Goal: Task Accomplishment & Management: Manage account settings

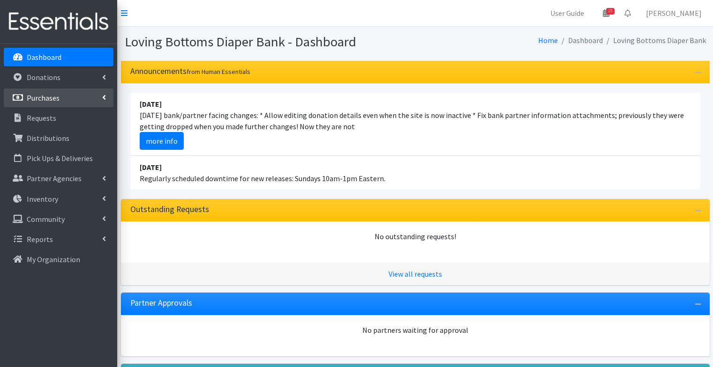
scroll to position [320, 0]
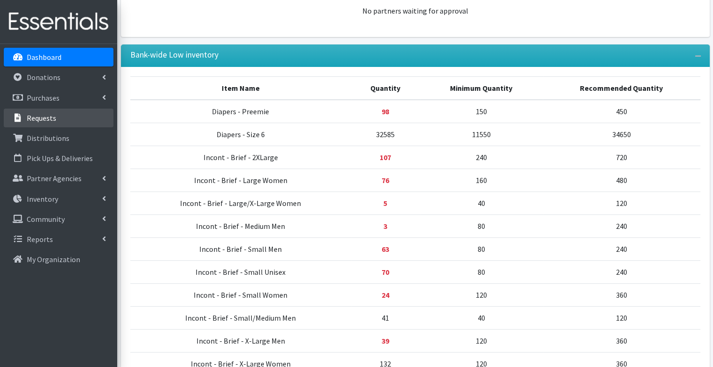
click at [42, 122] on p "Requests" at bounding box center [42, 117] width 30 height 9
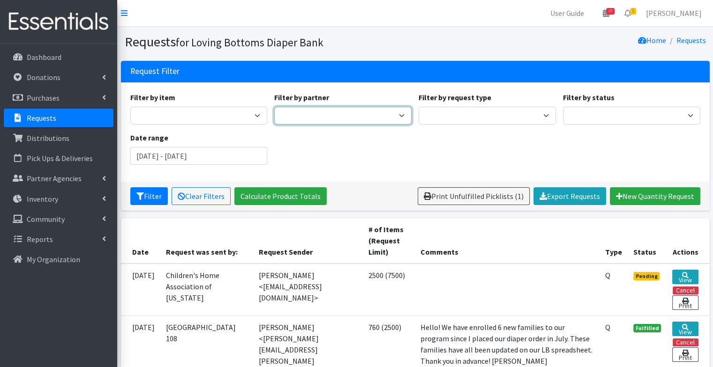
click at [307, 109] on select "Abilities Plus Abingdon Community Center Boots & Blessings Boys & Girls Club of…" at bounding box center [342, 116] width 137 height 18
click at [274, 107] on select "Abilities Plus Abingdon Community Center Boots & Blessings Boys & Girls Club of…" at bounding box center [342, 116] width 137 height 18
select select "579"
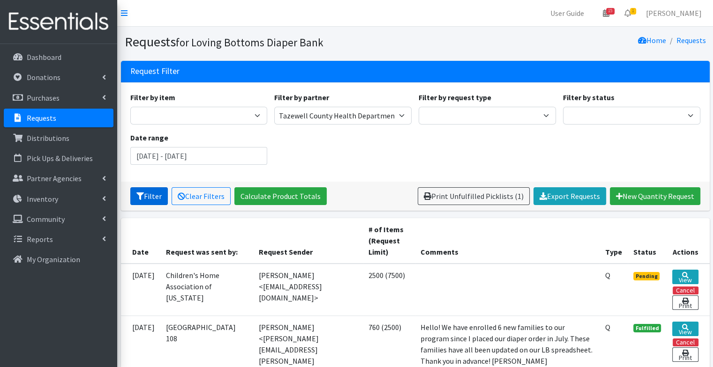
click at [149, 191] on button "Filter" at bounding box center [148, 196] width 37 height 18
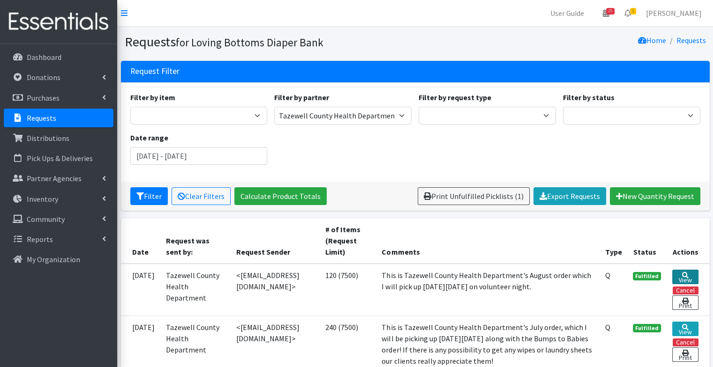
click at [683, 277] on link "View" at bounding box center [685, 277] width 26 height 15
click at [682, 273] on icon at bounding box center [685, 275] width 7 height 7
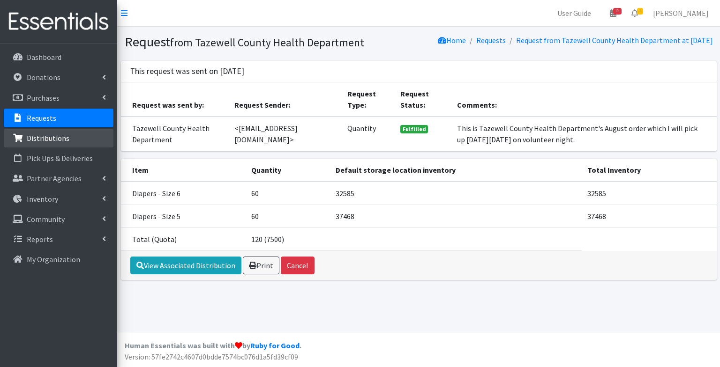
click at [69, 139] on link "Distributions" at bounding box center [59, 138] width 110 height 19
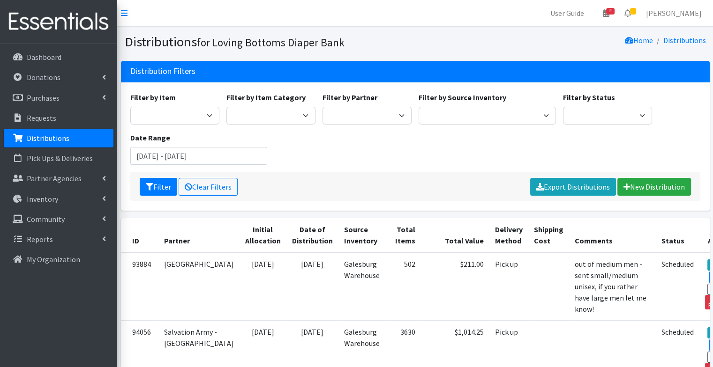
click at [361, 125] on div "Filter by Item Diapers - Newborn Diapers - [MEDICAL_DATA] Diapers - Size 1 Diap…" at bounding box center [414, 132] width 577 height 81
click at [356, 111] on select "Abilities Plus Boots & Blessings Boys & Girls Club of Greater Peoria Bureau [PE…" at bounding box center [366, 116] width 89 height 18
select select "579"
click at [322, 107] on select "Abilities Plus Boots & Blessings Boys & Girls Club of Greater Peoria Bureau [PE…" at bounding box center [366, 116] width 89 height 18
click at [160, 186] on button "Filter" at bounding box center [158, 187] width 37 height 18
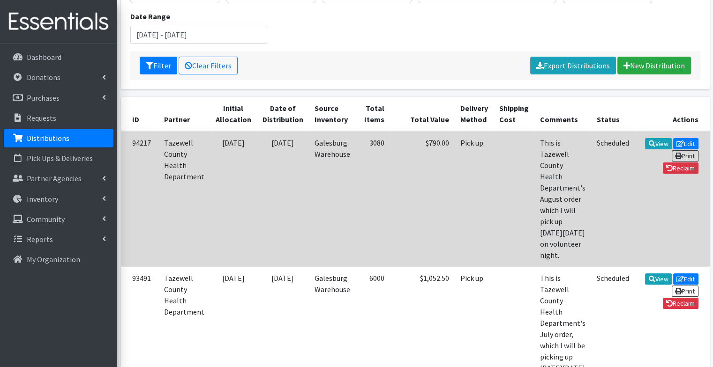
scroll to position [122, 0]
click at [648, 140] on icon at bounding box center [651, 143] width 7 height 7
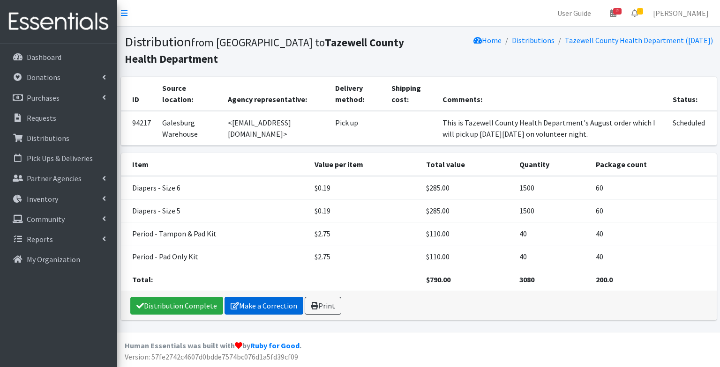
click at [275, 297] on link "Make a Correction" at bounding box center [263, 306] width 79 height 18
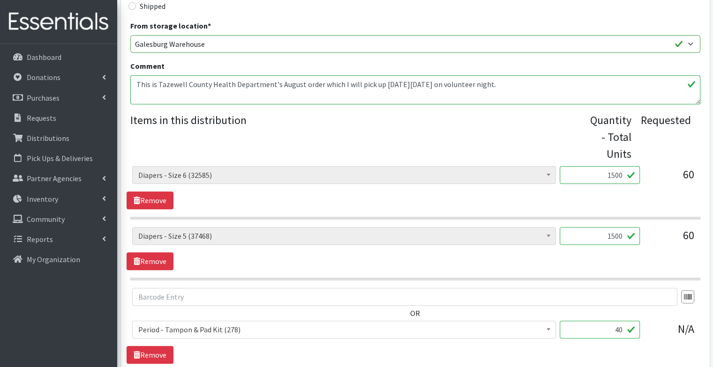
scroll to position [476, 0]
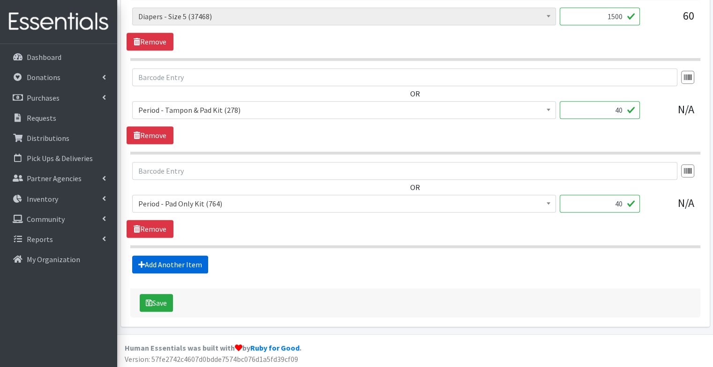
click at [164, 256] on link "Add Another Item" at bounding box center [170, 265] width 76 height 18
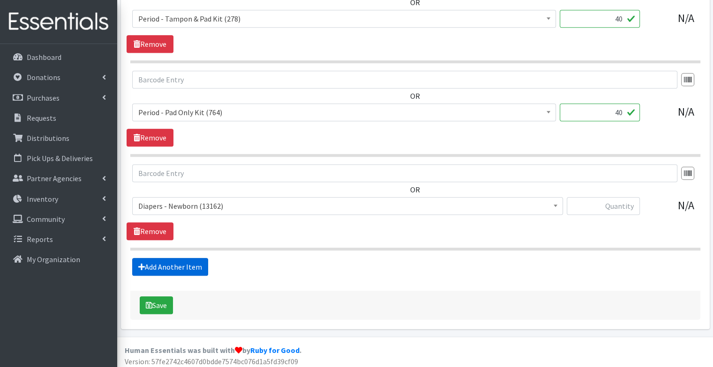
scroll to position [570, 0]
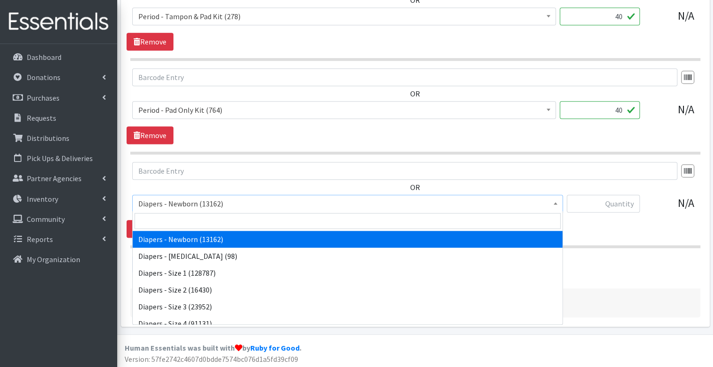
click at [175, 197] on span "Diapers - Newborn (13162)" at bounding box center [347, 203] width 418 height 13
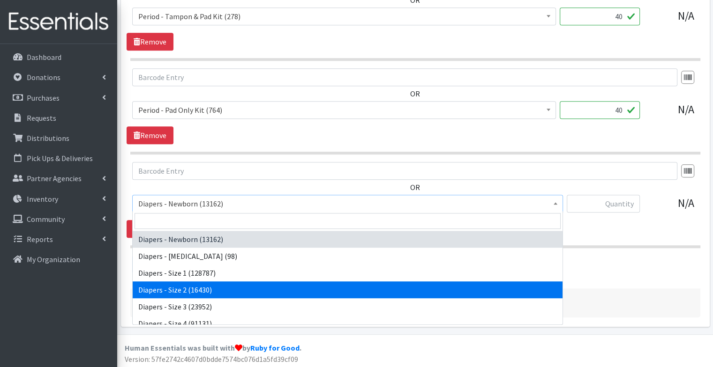
select select "97"
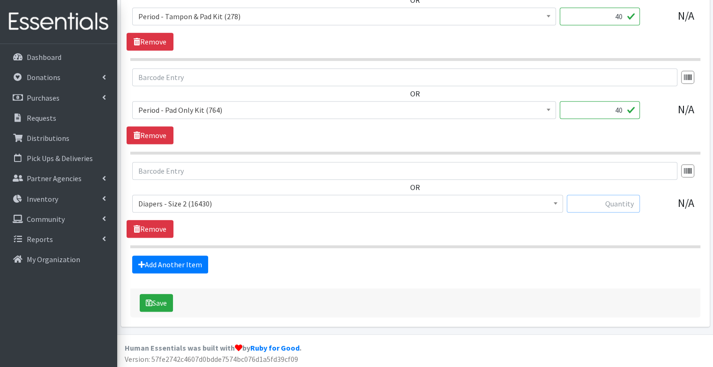
click at [607, 204] on input "text" at bounding box center [602, 204] width 73 height 18
type input "1500"
click at [165, 304] on button "Save" at bounding box center [156, 303] width 33 height 18
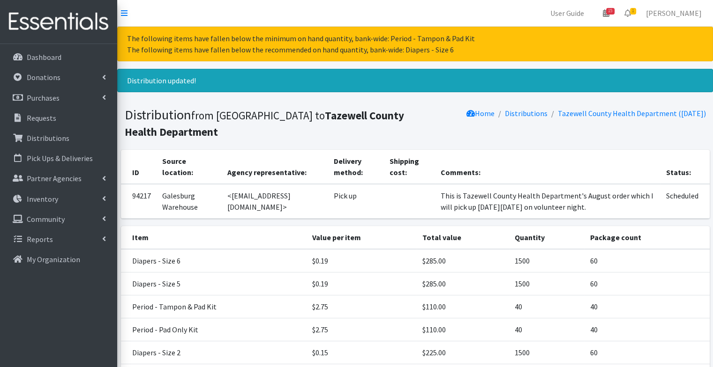
scroll to position [90, 0]
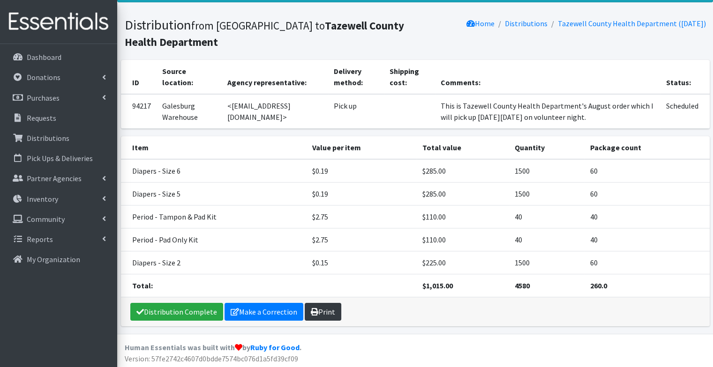
click at [325, 311] on link "Print" at bounding box center [323, 312] width 37 height 18
click at [58, 49] on link "Dashboard" at bounding box center [59, 57] width 110 height 19
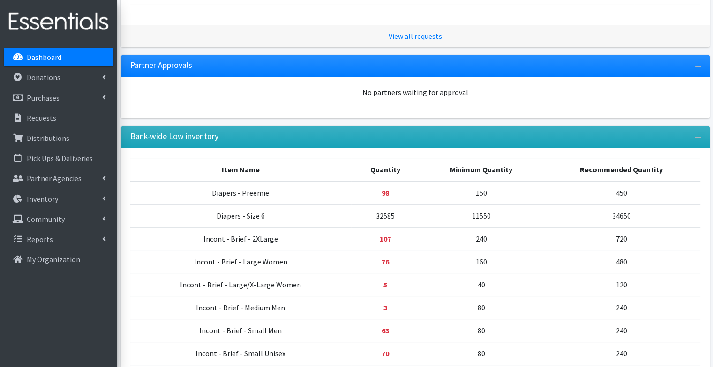
scroll to position [279, 0]
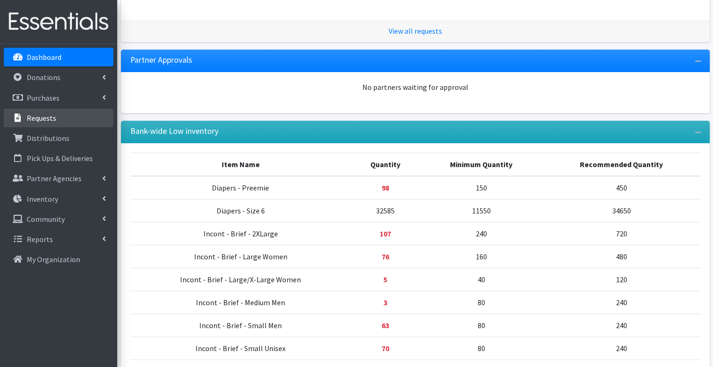
click at [52, 123] on link "Requests" at bounding box center [59, 118] width 110 height 19
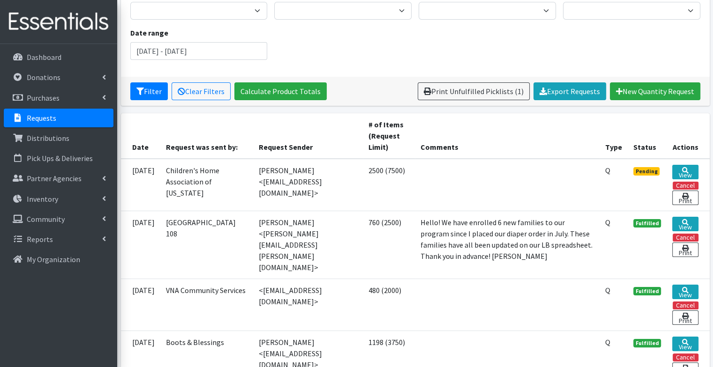
scroll to position [112, 0]
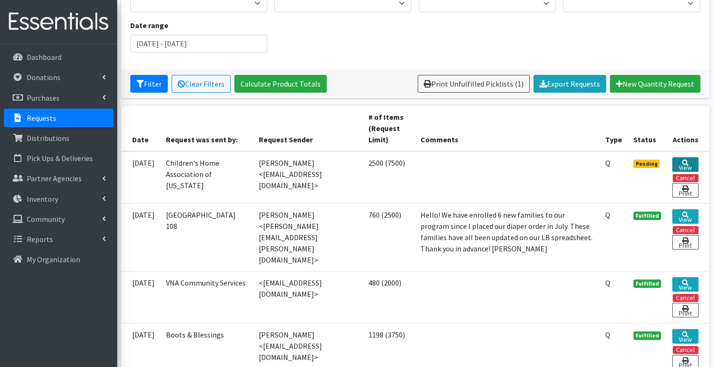
click at [679, 164] on link "View" at bounding box center [685, 164] width 26 height 15
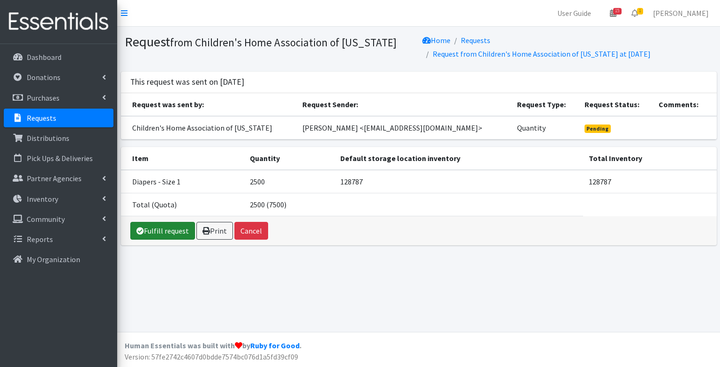
click at [157, 227] on link "Fulfill request" at bounding box center [162, 231] width 65 height 18
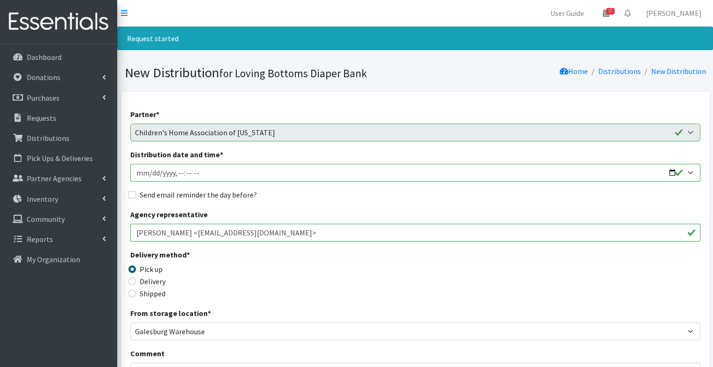
click at [671, 174] on input "Distribution date and time *" at bounding box center [415, 173] width 570 height 18
type input "2025-09-10T09:00"
click at [352, 201] on div "Partner * Abilities Plus Boots & Blessings Boys & Girls Club of Greater Peoria …" at bounding box center [415, 321] width 570 height 424
click at [232, 193] on label "Send email reminder the day before?" at bounding box center [198, 194] width 117 height 11
click at [136, 193] on input "Send email reminder the day before?" at bounding box center [131, 194] width 7 height 7
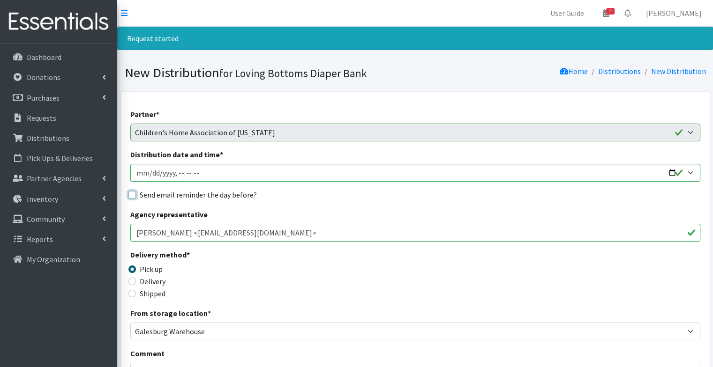
checkbox input "true"
click at [330, 203] on div "Partner * Abilities Plus Boots & Blessings Boys & Girls Club of Greater Peoria …" at bounding box center [415, 321] width 570 height 424
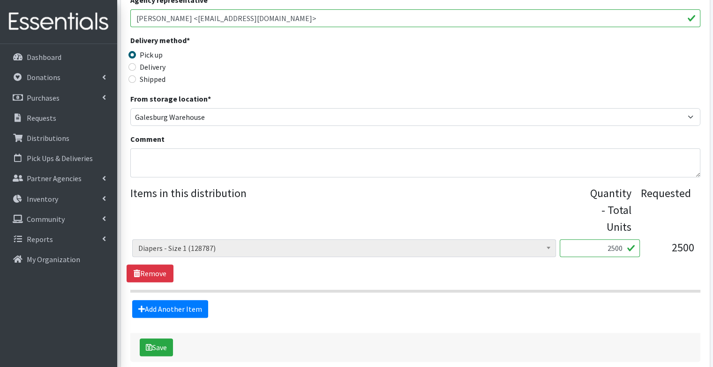
scroll to position [260, 0]
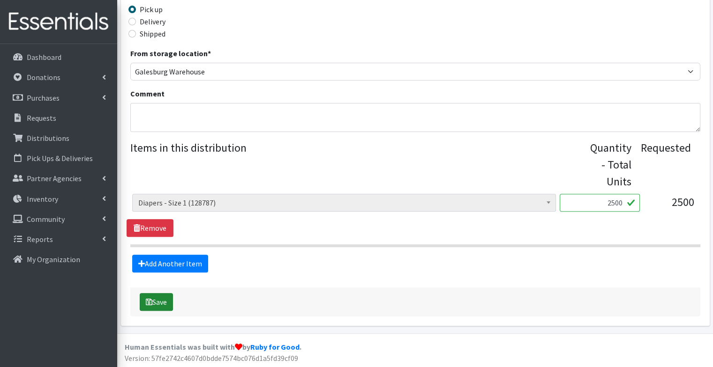
click at [160, 297] on button "Save" at bounding box center [156, 302] width 33 height 18
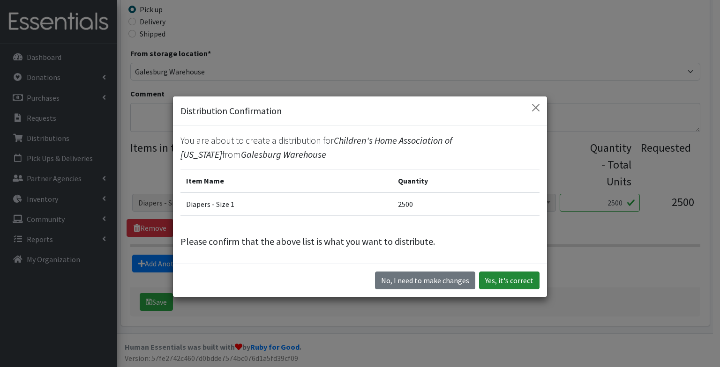
click at [531, 282] on button "Yes, it's correct" at bounding box center [509, 281] width 60 height 18
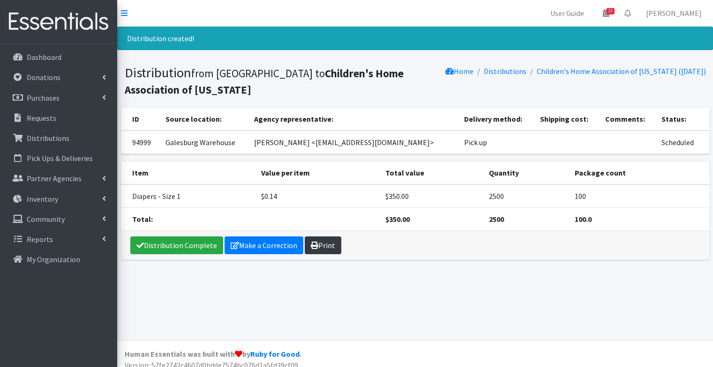
click at [329, 243] on link "Print" at bounding box center [323, 246] width 37 height 18
click at [58, 131] on link "Distributions" at bounding box center [59, 138] width 110 height 19
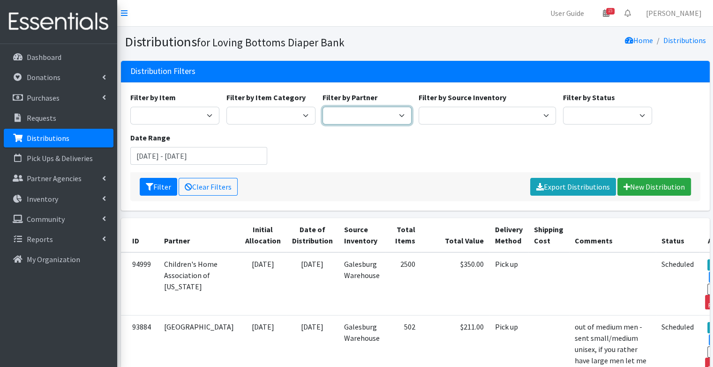
click at [341, 123] on select "Abilities Plus Boots & Blessings Boys & Girls Club of Greater Peoria Bureau Hen…" at bounding box center [366, 116] width 89 height 18
select select "579"
click at [322, 107] on select "Abilities Plus Boots & Blessings Boys & Girls Club of Greater Peoria Bureau Hen…" at bounding box center [366, 116] width 89 height 18
click at [167, 186] on button "Filter" at bounding box center [158, 187] width 37 height 18
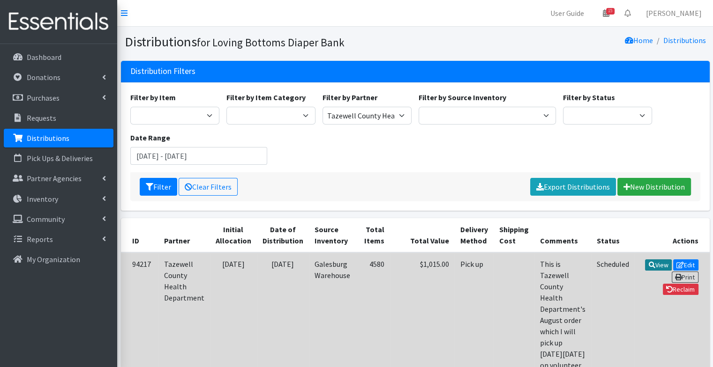
click at [648, 266] on icon at bounding box center [651, 265] width 7 height 7
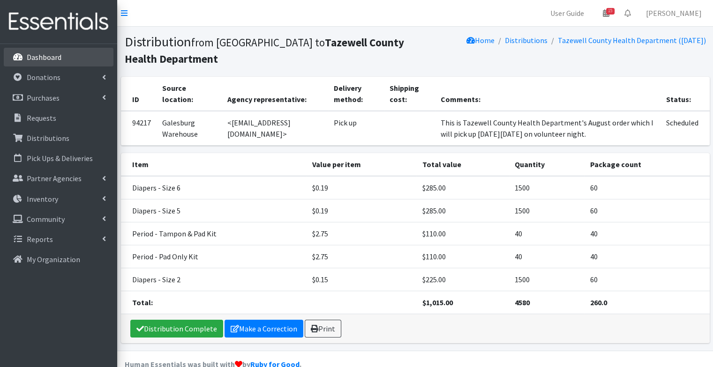
click at [66, 54] on link "Dashboard" at bounding box center [59, 57] width 110 height 19
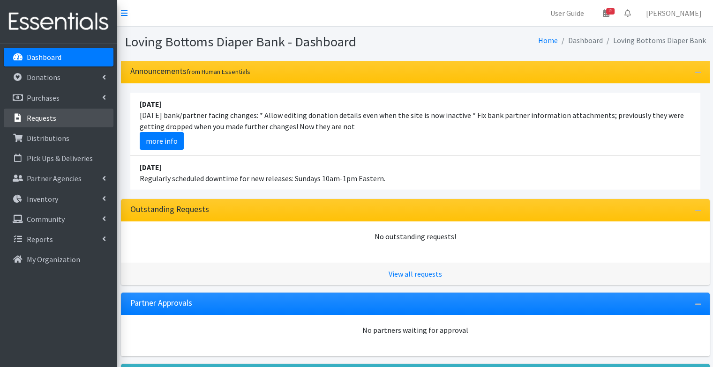
click at [64, 116] on link "Requests" at bounding box center [59, 118] width 110 height 19
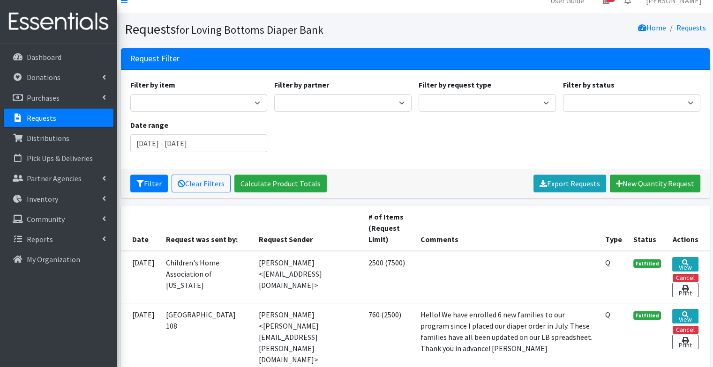
scroll to position [13, 0]
